Goal: Navigation & Orientation: Find specific page/section

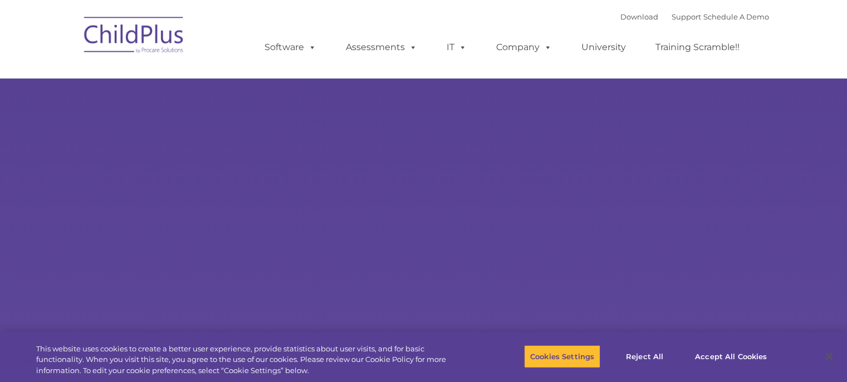
type input ""
select select "MEDIUM"
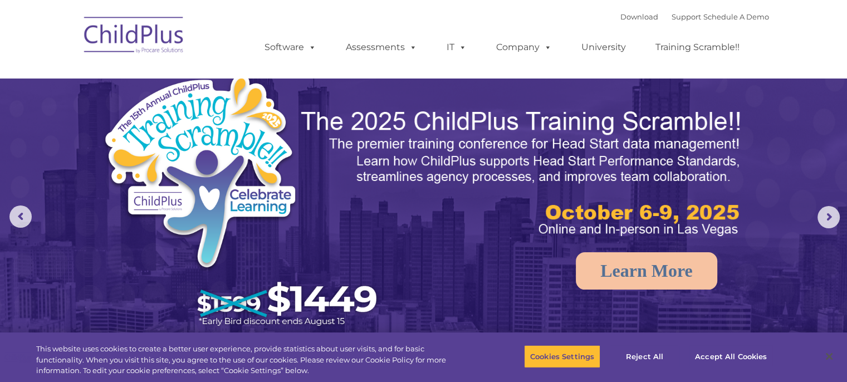
drag, startPoint x: 758, startPoint y: 65, endPoint x: 771, endPoint y: 140, distance: 77.0
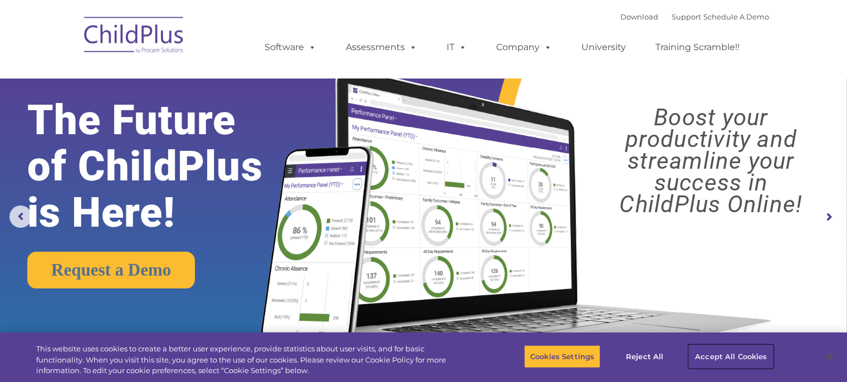
click at [720, 355] on button "Accept All Cookies" at bounding box center [731, 356] width 84 height 23
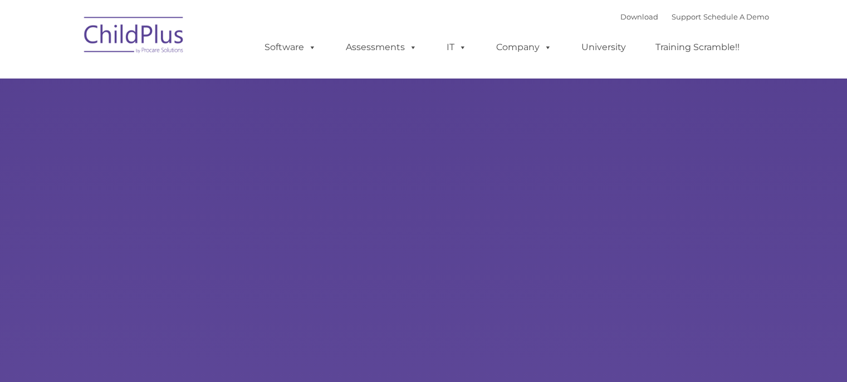
type input ""
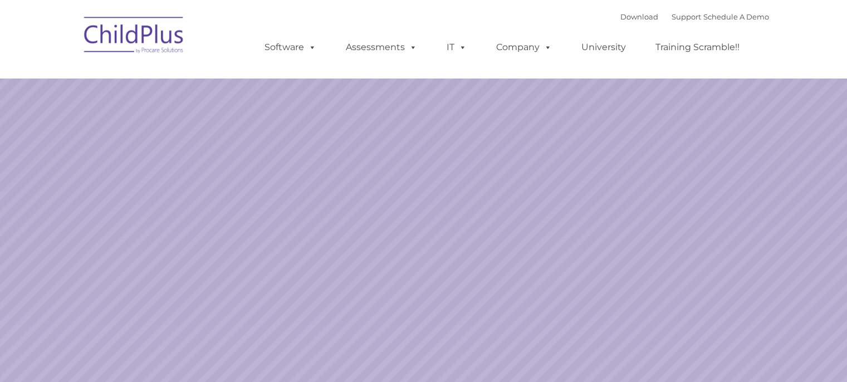
select select "MEDIUM"
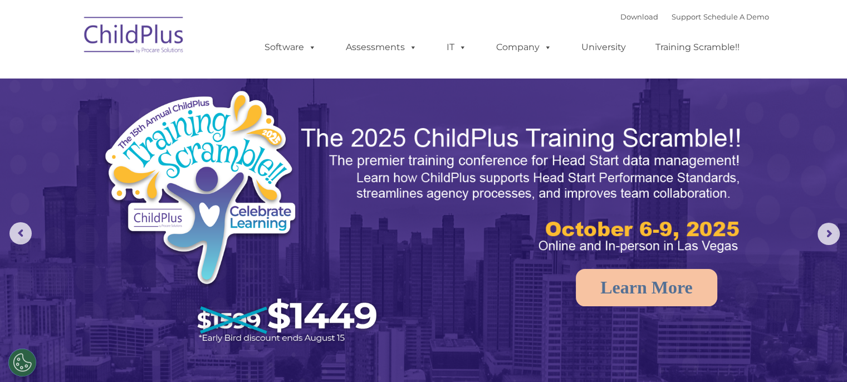
drag, startPoint x: 848, startPoint y: 76, endPoint x: 855, endPoint y: 62, distance: 15.9
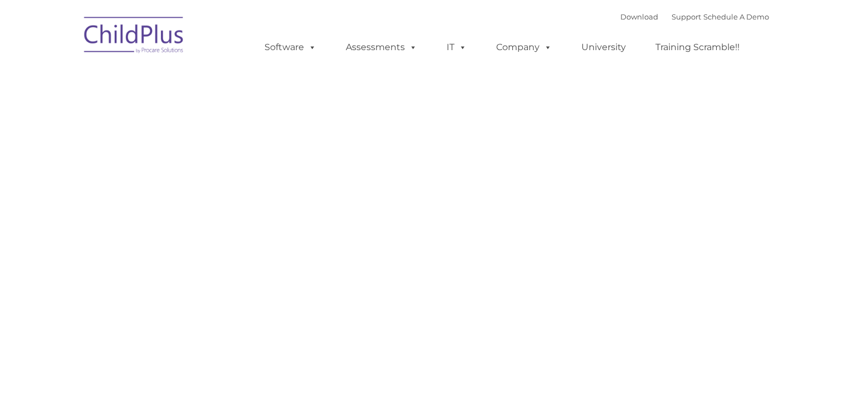
type input ""
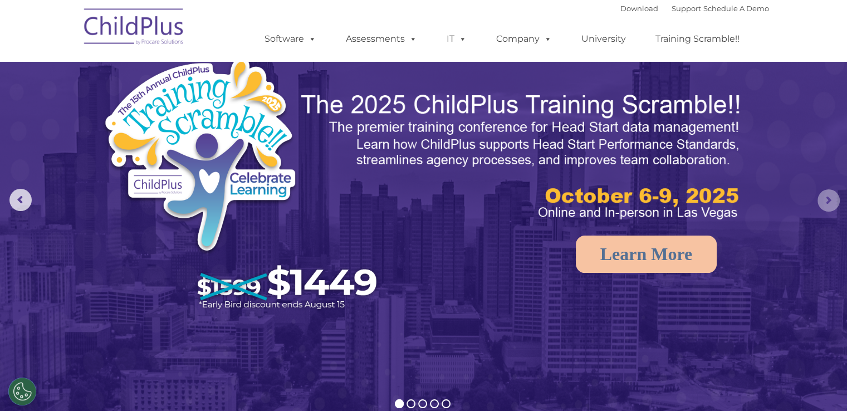
click at [832, 201] on rs-arrow at bounding box center [829, 200] width 22 height 22
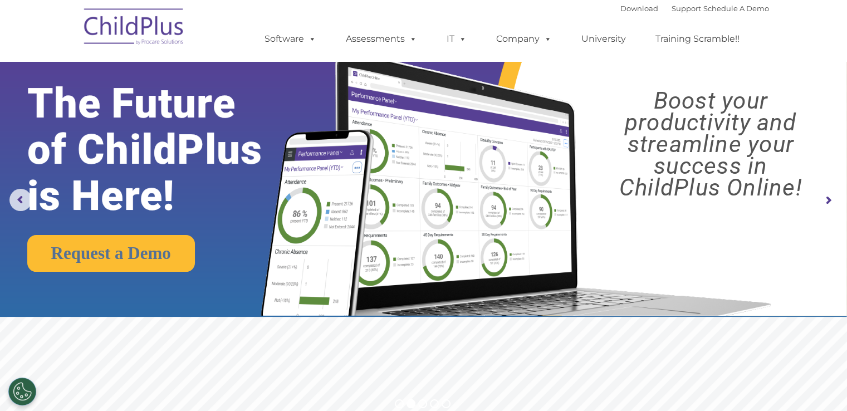
click at [832, 201] on rs-arrow at bounding box center [829, 200] width 22 height 22
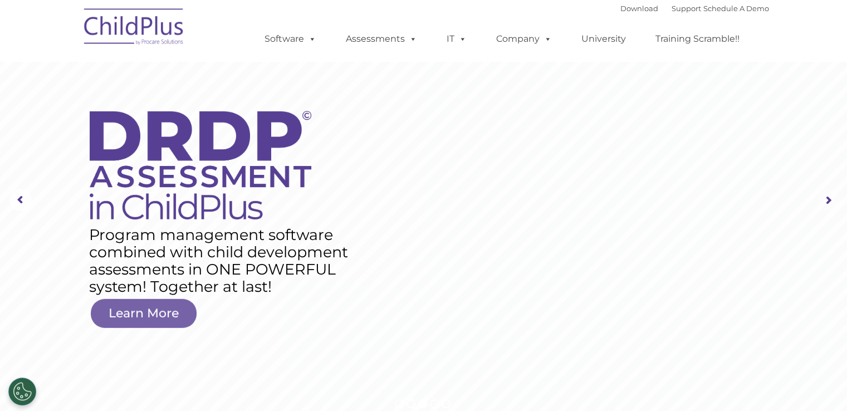
click at [832, 201] on rs-arrow at bounding box center [829, 200] width 22 height 22
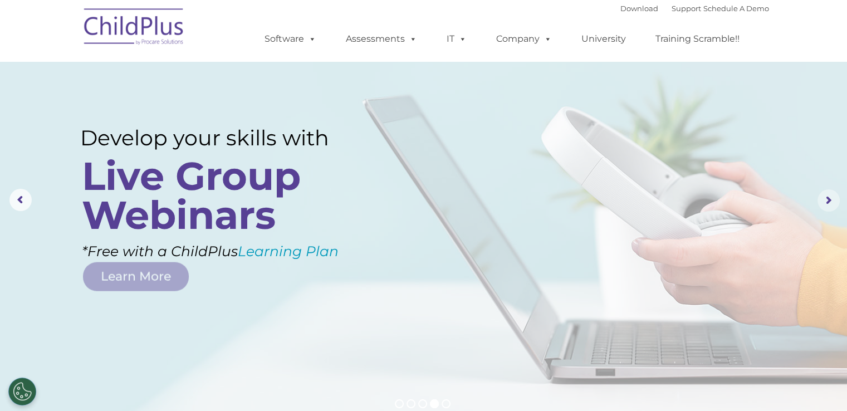
click at [832, 201] on rs-arrow at bounding box center [829, 200] width 22 height 22
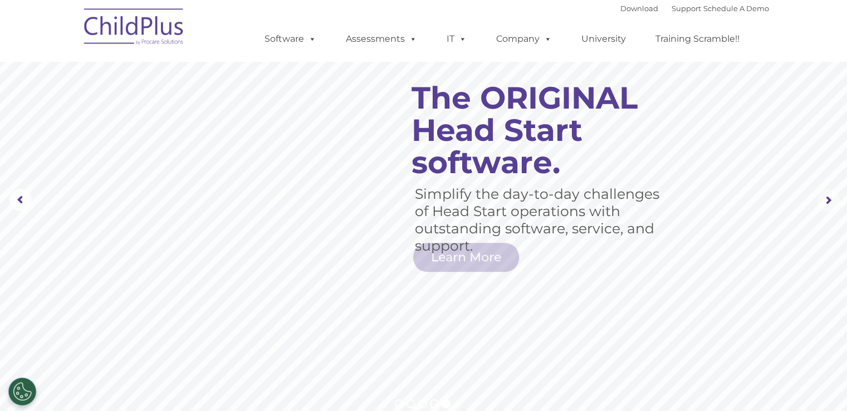
click at [832, 201] on rs-arrow at bounding box center [829, 200] width 22 height 22
